Goal: Task Accomplishment & Management: Use online tool/utility

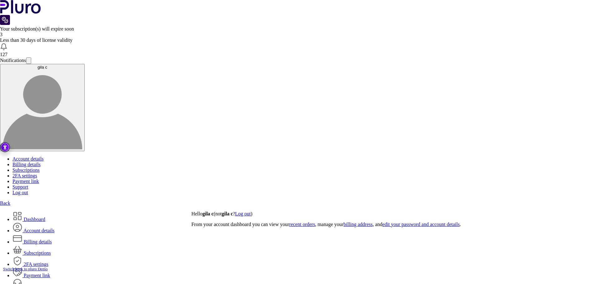
click at [10, 200] on link "Back" at bounding box center [5, 202] width 10 height 5
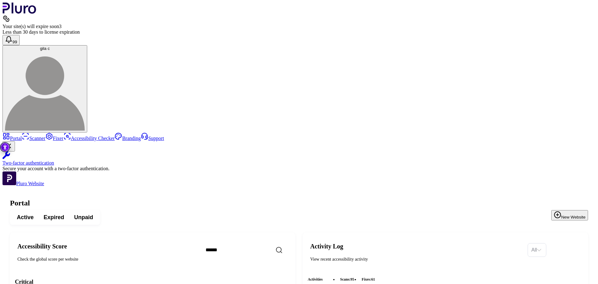
click at [267, 243] on input "Search" at bounding box center [254, 249] width 107 height 13
paste input "**********"
type input "**********"
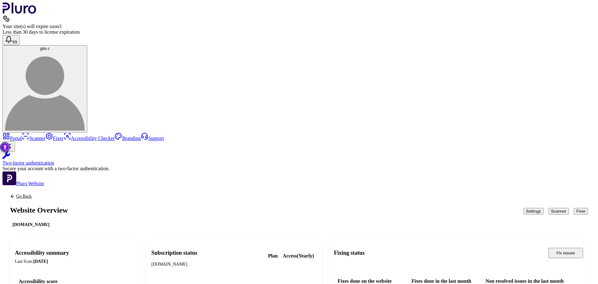
click at [549, 208] on button "Scanner" at bounding box center [559, 211] width 21 height 7
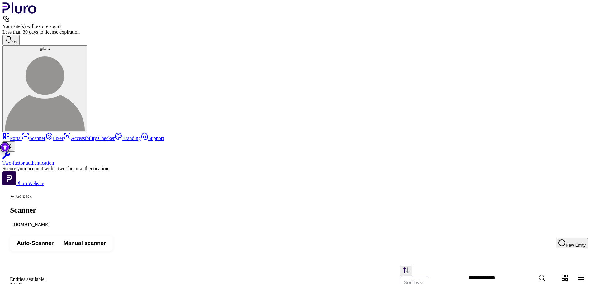
scroll to position [50, 0]
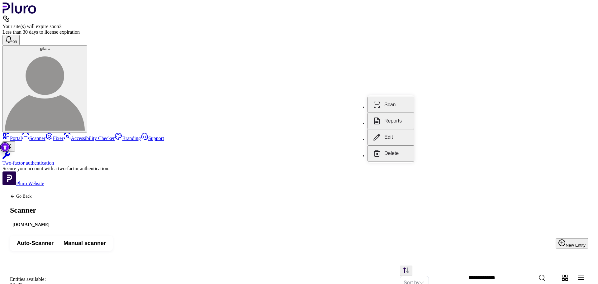
click at [393, 113] on button "Reports" at bounding box center [391, 121] width 47 height 16
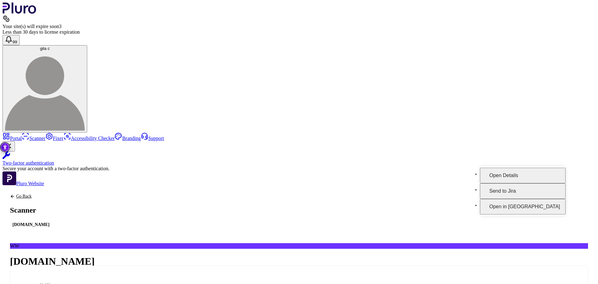
click at [541, 199] on button "Open in Fixer" at bounding box center [523, 207] width 86 height 16
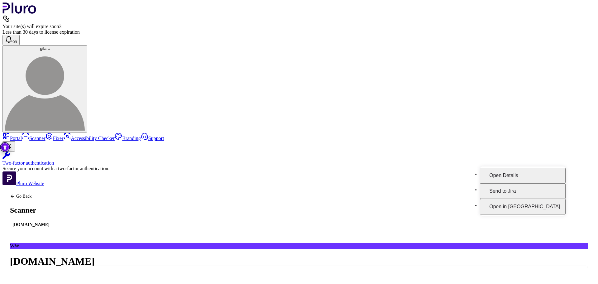
click at [555, 201] on button "Open in Fixer" at bounding box center [523, 207] width 86 height 16
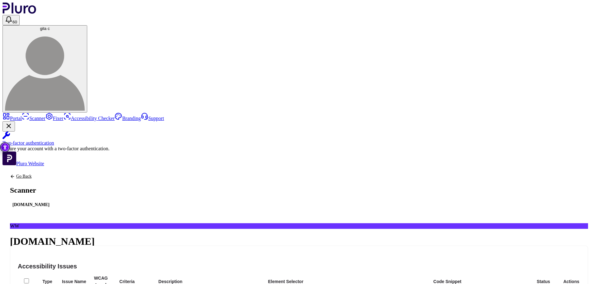
click at [60, 166] on div "Go Back Scanner www.labor-shovarim.co.il" at bounding box center [30, 190] width 57 height 49
click at [15, 174] on icon "Back to previous screen" at bounding box center [12, 176] width 5 height 5
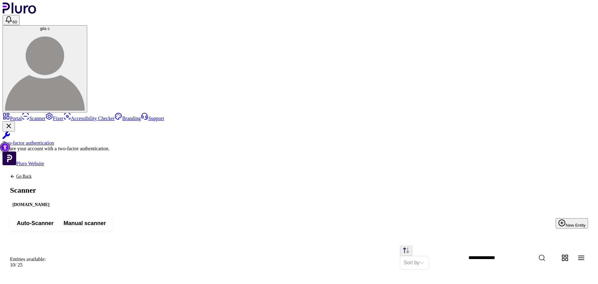
click at [15, 174] on icon "Back to previous screen" at bounding box center [12, 176] width 5 height 5
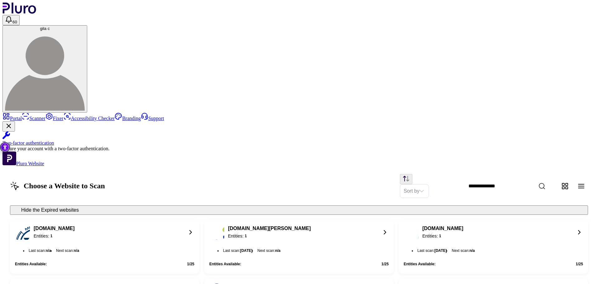
click at [22, 116] on link "Portal" at bounding box center [11, 118] width 19 height 5
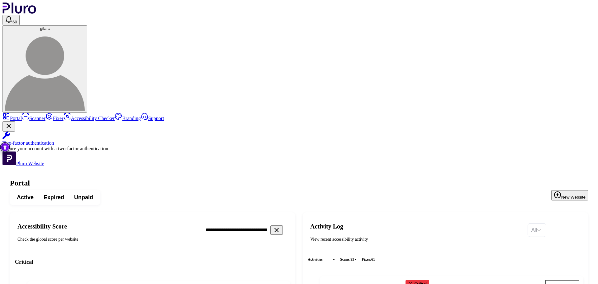
click at [252, 283] on icon "Reset the cache" at bounding box center [248, 289] width 6 height 6
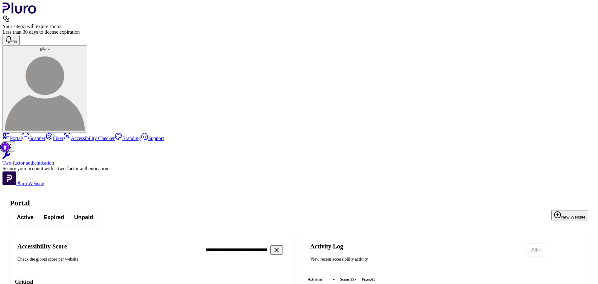
click at [280, 246] on icon "Clear search field" at bounding box center [276, 249] width 7 height 7
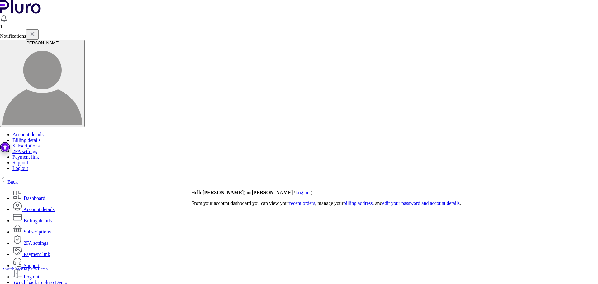
click at [37, 176] on div "Back Dashboard Account details Billing details" at bounding box center [299, 233] width 598 height 114
click at [18, 179] on link "Back" at bounding box center [9, 181] width 18 height 5
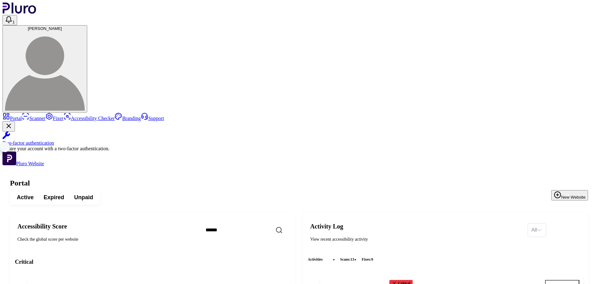
scroll to position [374, 0]
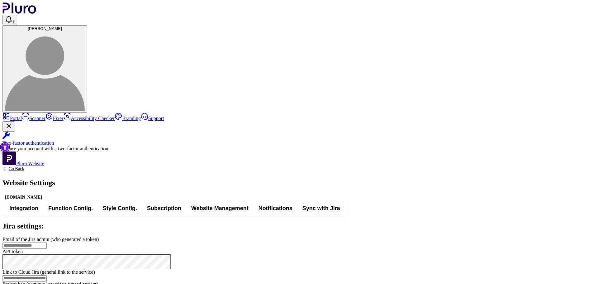
click at [43, 202] on button "Integration" at bounding box center [23, 207] width 39 height 11
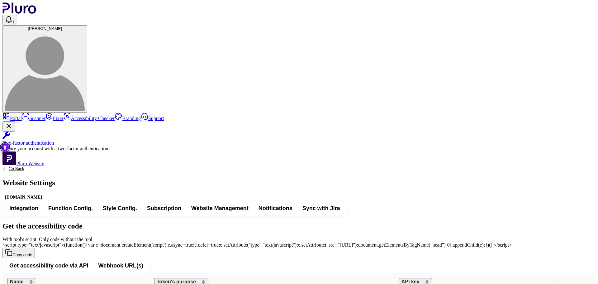
click at [350, 242] on span "<script type="text/javascript">(function(){var e=document.createElement('script…" at bounding box center [256, 244] width 509 height 5
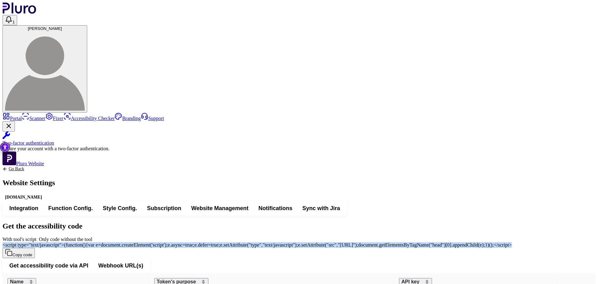
click at [350, 242] on span "<script type="text/javascript">(function(){var e=document.createElement('script…" at bounding box center [256, 244] width 509 height 5
copy div "<script type="text/javascript">(function(){var e=document.createElement('script…"
click at [565, 166] on div "Go Back Website Settings ilami.a-2-z.co.il Integration Function Config. Style C…" at bounding box center [298, 260] width 593 height 188
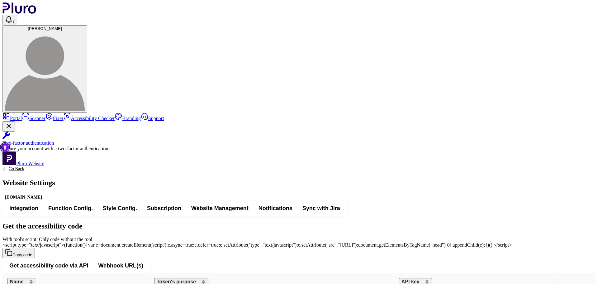
click at [554, 166] on div "Go Back Website Settings ilami.a-2-z.co.il Integration Function Config. Style C…" at bounding box center [298, 260] width 593 height 188
click at [55, 166] on div "Go Back Website Settings ilami.a-2-z.co.il" at bounding box center [28, 183] width 53 height 34
click at [7, 166] on icon "Back to previous screen" at bounding box center [4, 168] width 5 height 5
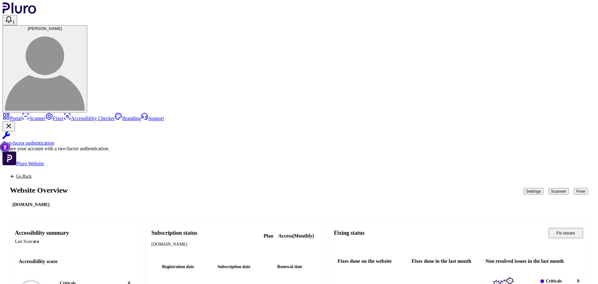
click at [549, 188] on button "Scanner" at bounding box center [559, 191] width 21 height 7
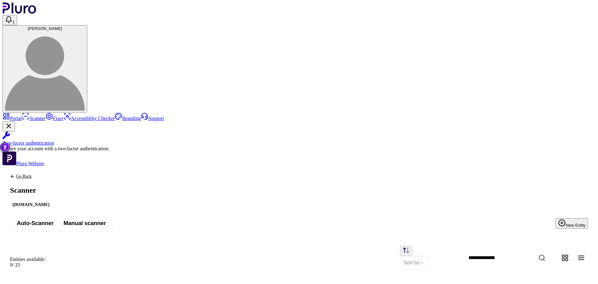
click at [54, 219] on span "Auto-Scanner" at bounding box center [35, 222] width 37 height 7
click at [106, 219] on span "Manual scanner" at bounding box center [85, 222] width 42 height 7
click at [559, 218] on button "New Entity" at bounding box center [572, 223] width 32 height 10
type input "*"
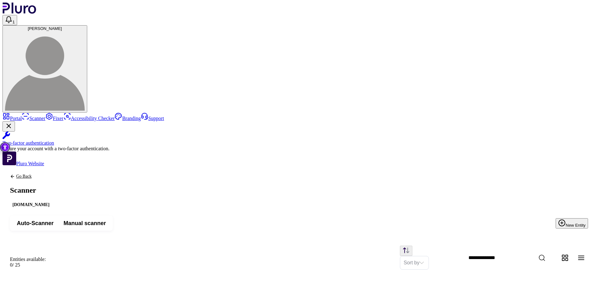
type input "*"
type input "********"
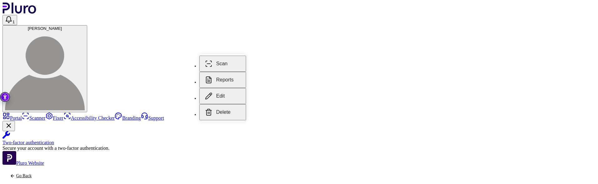
click at [228, 72] on button "Scan" at bounding box center [222, 64] width 47 height 16
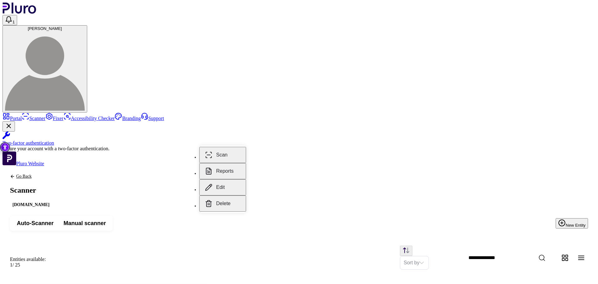
click at [221, 179] on button "Edit" at bounding box center [222, 187] width 47 height 16
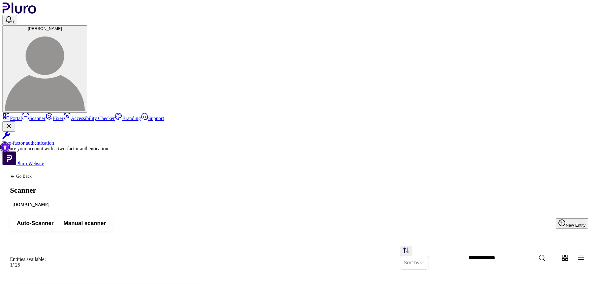
drag, startPoint x: 326, startPoint y: 138, endPoint x: 345, endPoint y: 138, distance: 18.7
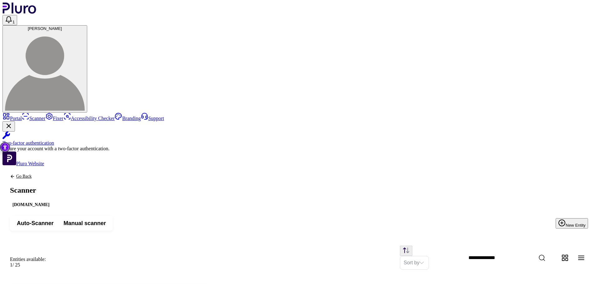
click at [579, 218] on button "New Entity" at bounding box center [572, 223] width 32 height 10
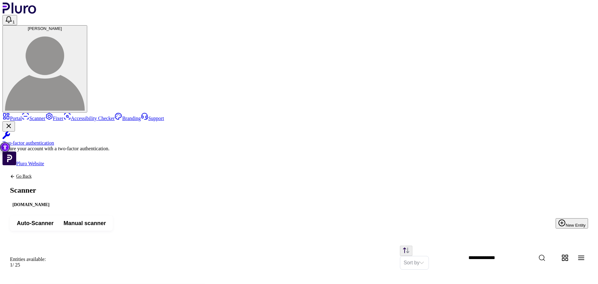
scroll to position [0, 20]
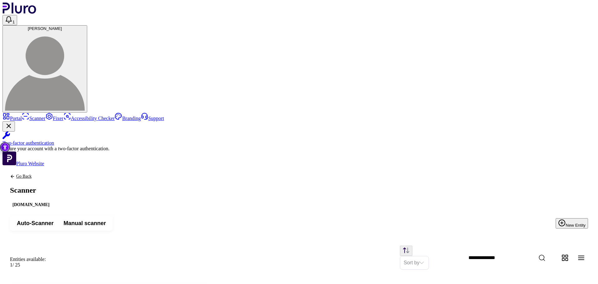
paste input "**********"
type input "**********"
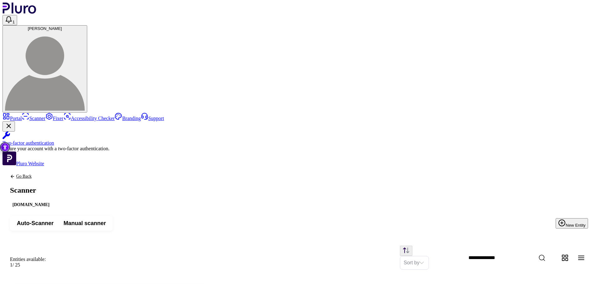
drag, startPoint x: 267, startPoint y: 110, endPoint x: 183, endPoint y: 110, distance: 84.4
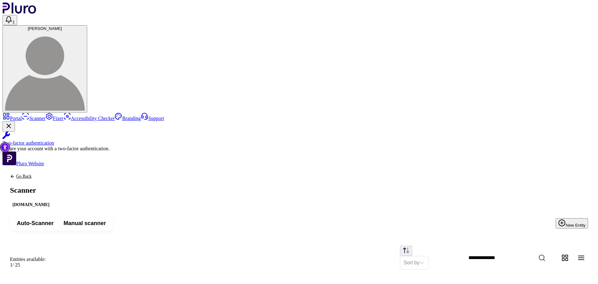
scroll to position [0, 0]
type input "****"
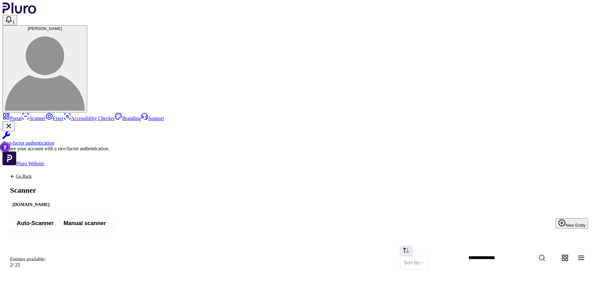
click at [52, 174] on link "Go Back" at bounding box center [31, 176] width 42 height 5
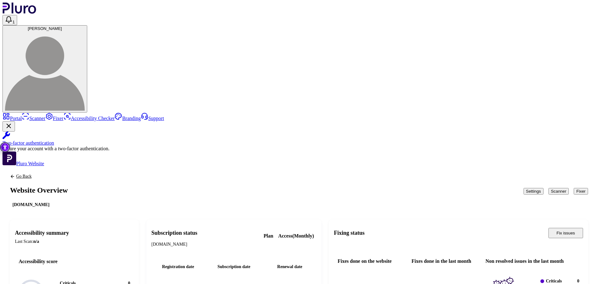
click at [577, 188] on button "Fixer" at bounding box center [581, 191] width 14 height 7
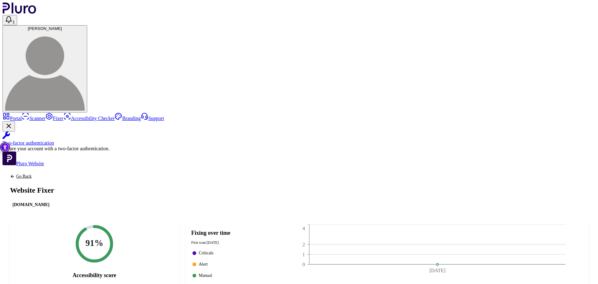
click at [22, 116] on link "Portal" at bounding box center [11, 118] width 19 height 5
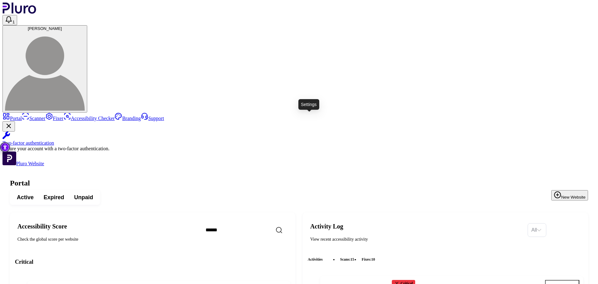
click at [274, 283] on icon "Open settings" at bounding box center [271, 289] width 6 height 6
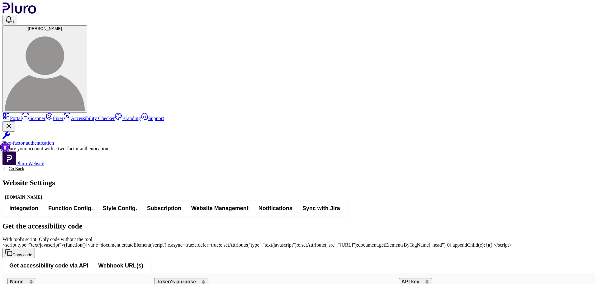
click at [311, 242] on span "<script type="text/javascript">(function(){var e=document.createElement('script…" at bounding box center [256, 244] width 509 height 5
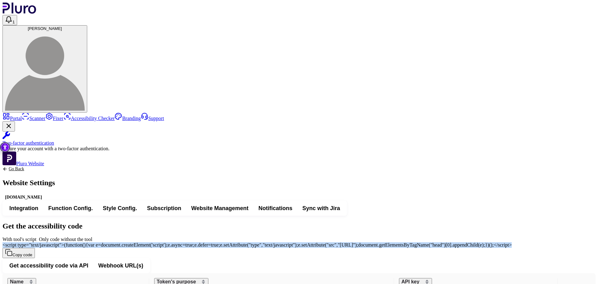
click at [311, 242] on span "<script type="text/javascript">(function(){var e=document.createElement('script…" at bounding box center [256, 244] width 509 height 5
copy div "<script type="text/javascript">(function(){var e=document.createElement('script…"
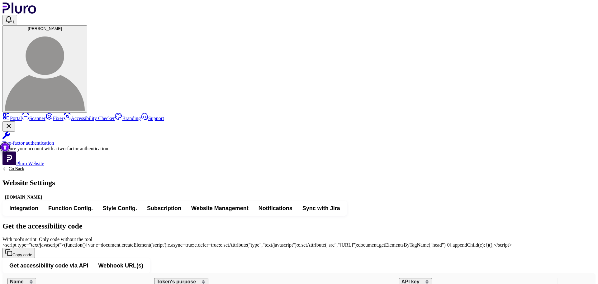
click at [558, 166] on div "Go Back Website Settings flpnwc-hyqtkv75qj.dispatcher.eu2.hana.ondemand.com Int…" at bounding box center [298, 260] width 593 height 188
click at [30, 11] on icon "Logo" at bounding box center [19, 7] width 33 height 11
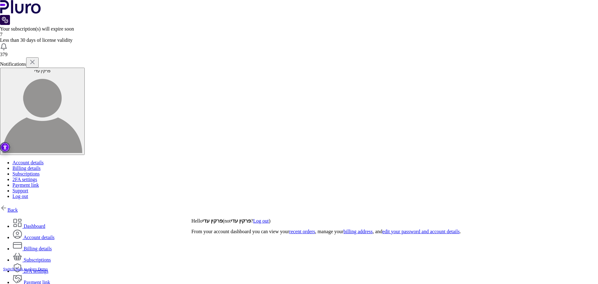
click at [7, 204] on img at bounding box center [3, 207] width 7 height 7
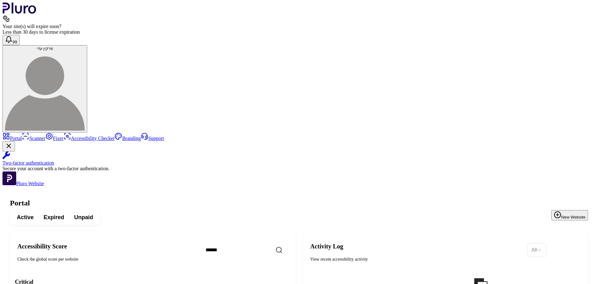
click at [262, 243] on input "Search" at bounding box center [254, 249] width 107 height 13
click at [262, 243] on input "***" at bounding box center [254, 249] width 107 height 13
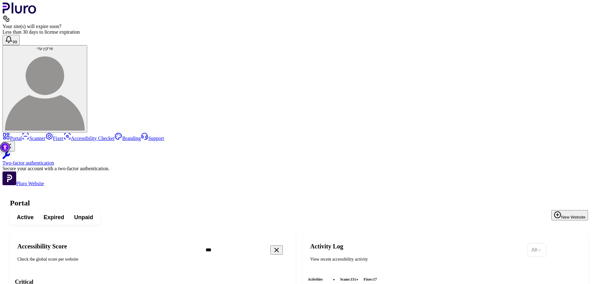
copy h3 "finqai"
click at [255, 243] on input "***" at bounding box center [254, 249] width 107 height 13
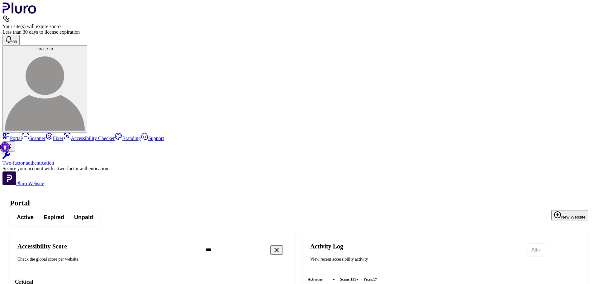
paste input "***"
type input "******"
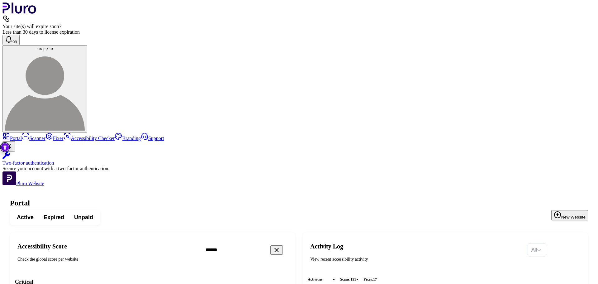
copy h3 "[DOMAIN_NAME][URL]"
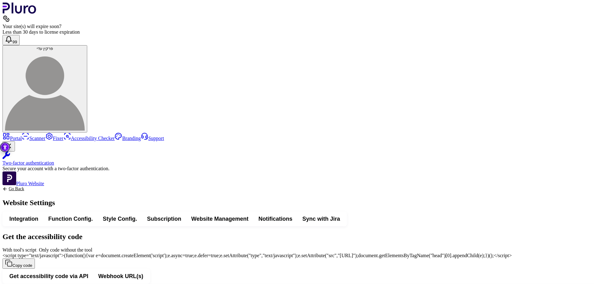
click at [93, 215] on span "Function Config." at bounding box center [70, 218] width 45 height 7
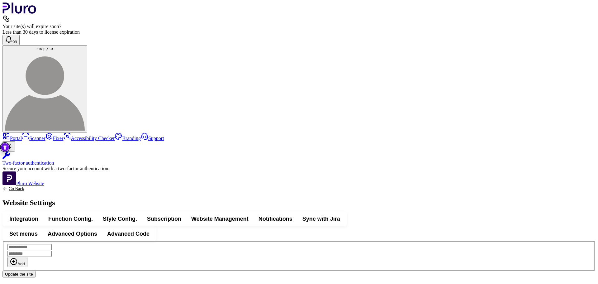
click at [97, 230] on span "Advanced Options" at bounding box center [73, 233] width 50 height 7
type input "*******"
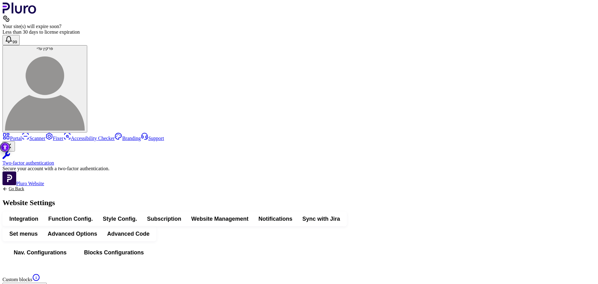
click at [150, 230] on span "Advanced Code" at bounding box center [128, 233] width 42 height 7
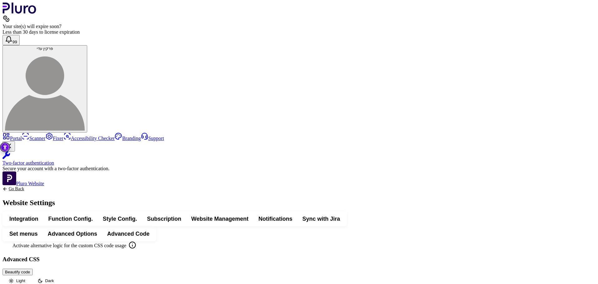
scroll to position [41, 0]
click at [182, 256] on h3 "Advanced CSS" at bounding box center [298, 259] width 593 height 7
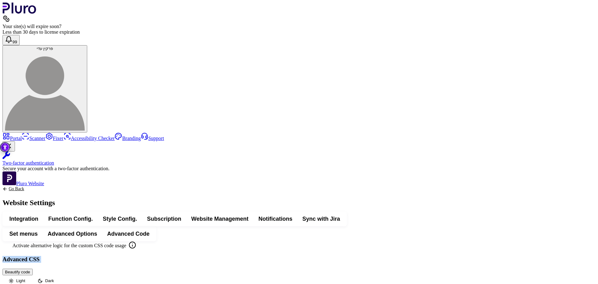
click at [22, 136] on link "Portal" at bounding box center [11, 138] width 19 height 5
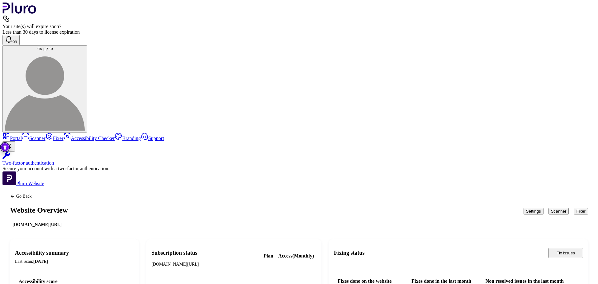
click at [549, 208] on button "Scanner" at bounding box center [559, 211] width 21 height 7
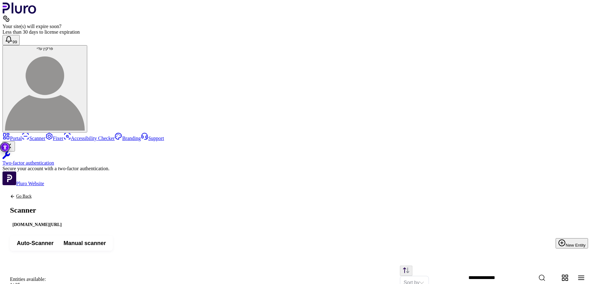
drag, startPoint x: 241, startPoint y: 135, endPoint x: 277, endPoint y: 140, distance: 35.9
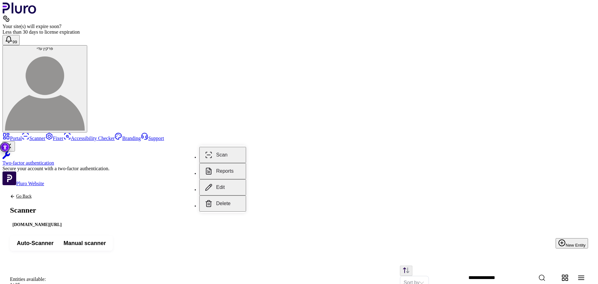
click at [240, 165] on button "Reports" at bounding box center [222, 171] width 47 height 16
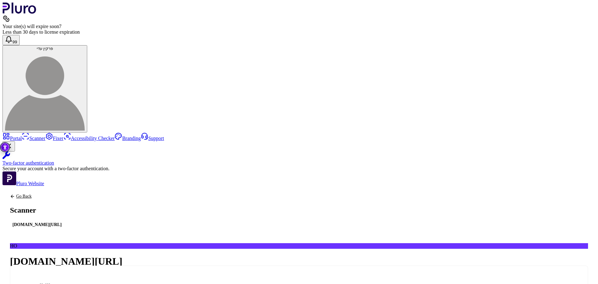
click at [18, 136] on link "Portal" at bounding box center [11, 138] width 19 height 5
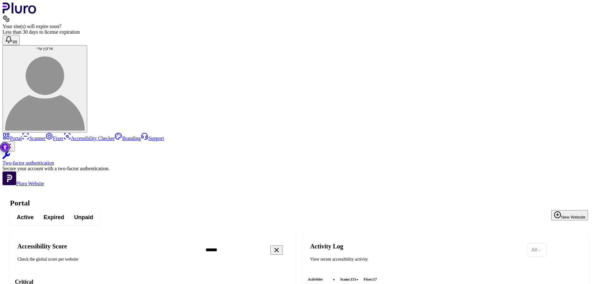
scroll to position [31, 0]
